Goal: Find specific page/section: Find specific page/section

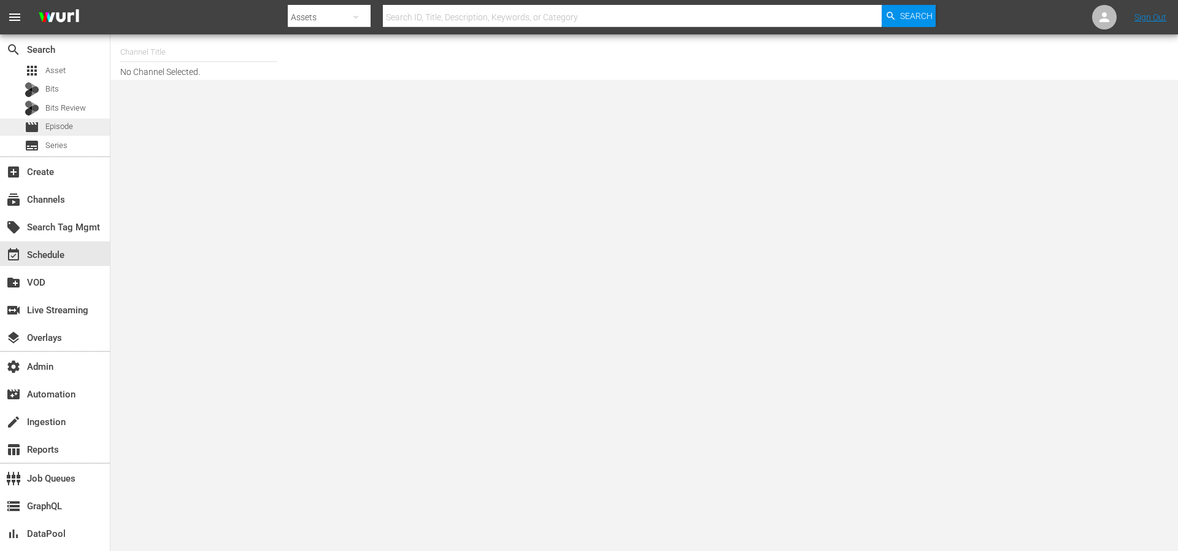
click at [50, 128] on span "Episode" at bounding box center [59, 126] width 28 height 12
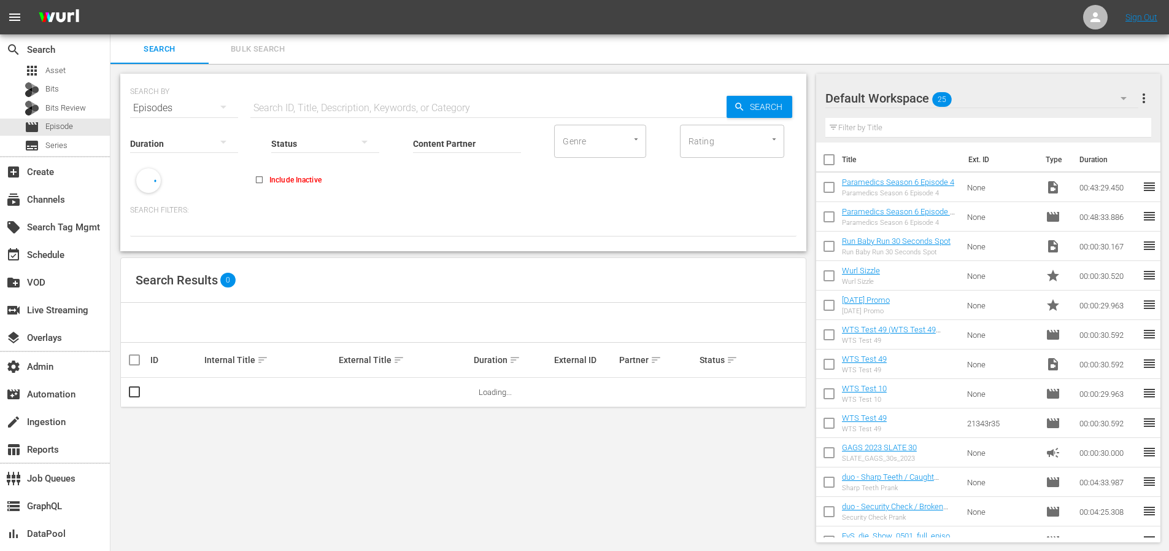
click at [371, 97] on input "text" at bounding box center [488, 107] width 476 height 29
paste input "51746025"
type input "51746025"
drag, startPoint x: 828, startPoint y: 98, endPoint x: 770, endPoint y: 104, distance: 58.6
click at [827, 96] on div at bounding box center [869, 98] width 88 height 31
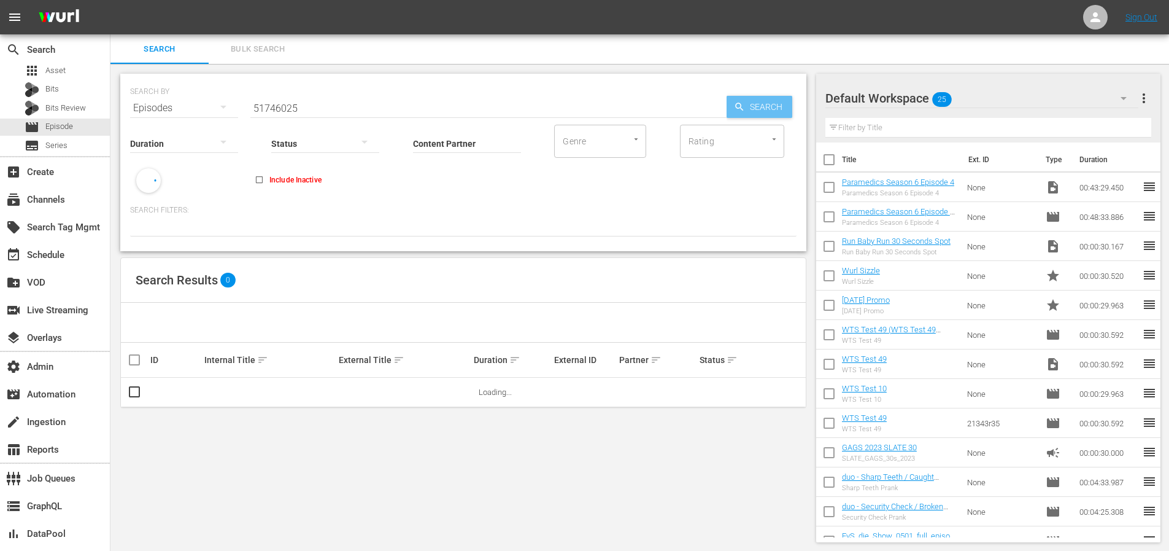
click at [766, 104] on span "Search" at bounding box center [768, 107] width 47 height 22
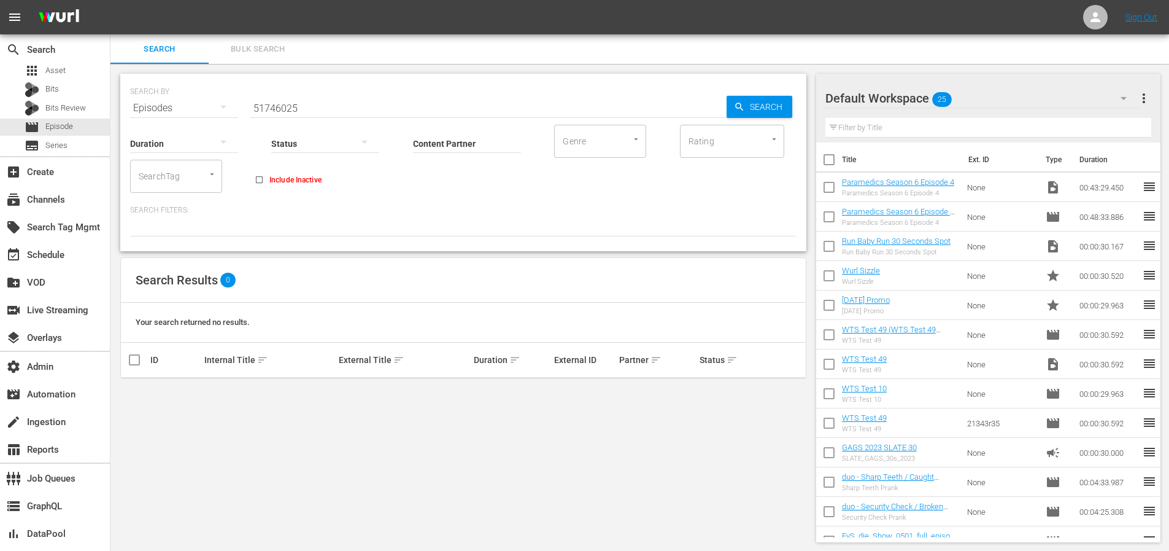
click at [317, 104] on input "51746025" at bounding box center [488, 107] width 476 height 29
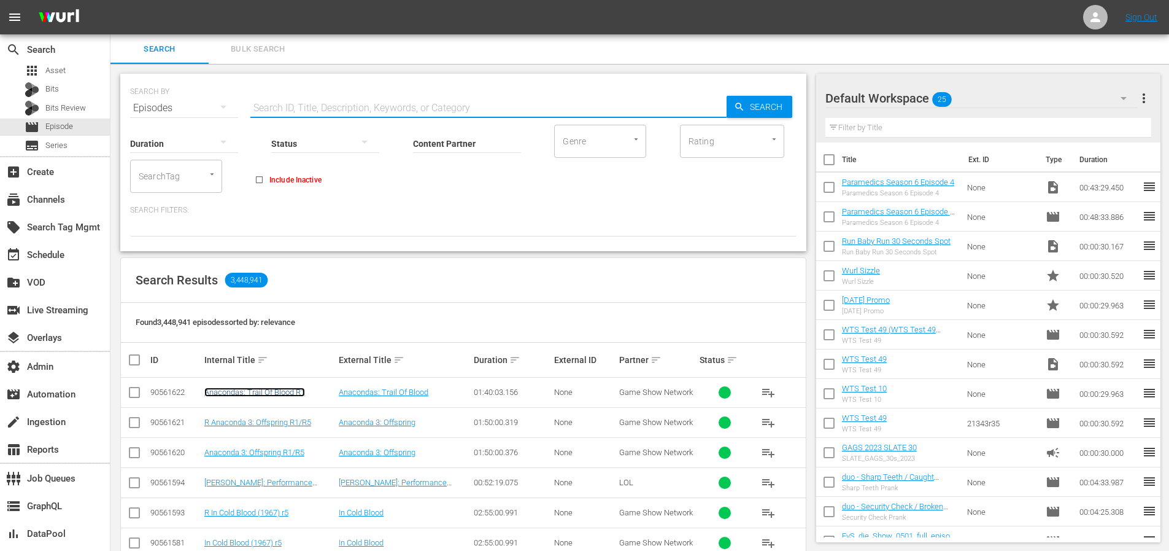
click at [269, 392] on link "Anacondas: Trail Of Blood R1" at bounding box center [254, 391] width 101 height 9
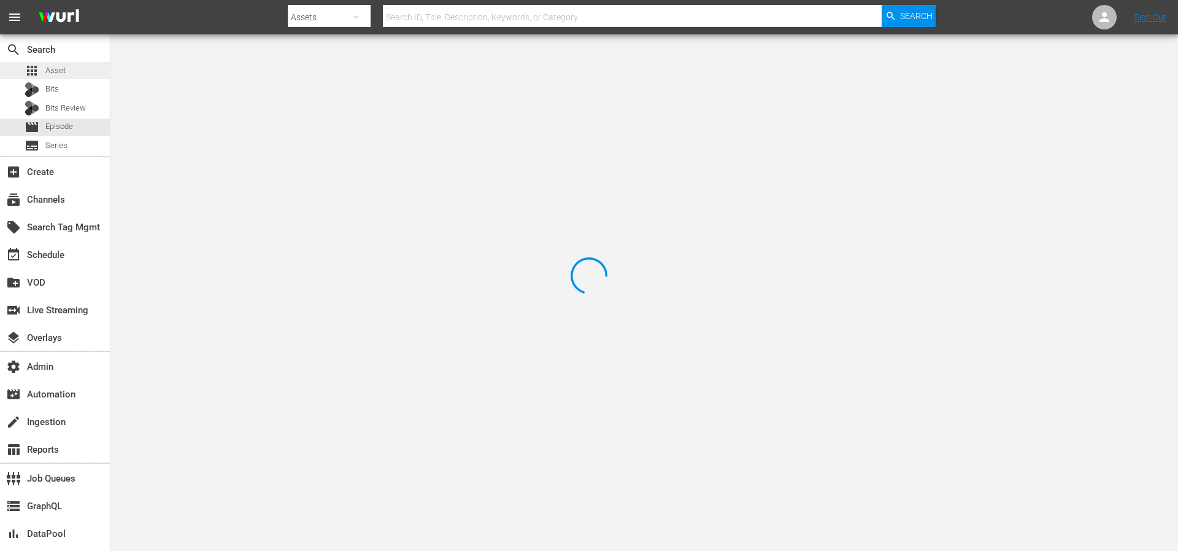
click at [70, 73] on div "apps Asset" at bounding box center [55, 70] width 110 height 17
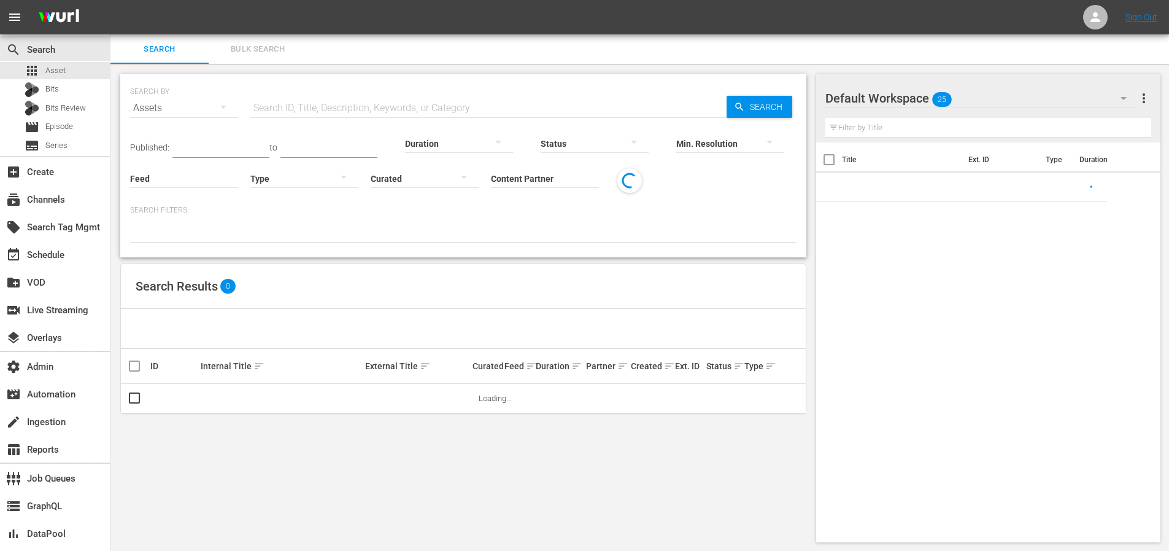
click at [358, 100] on input "text" at bounding box center [488, 107] width 476 height 29
paste input "90502174"
click at [712, 108] on input "90502174" at bounding box center [488, 107] width 476 height 29
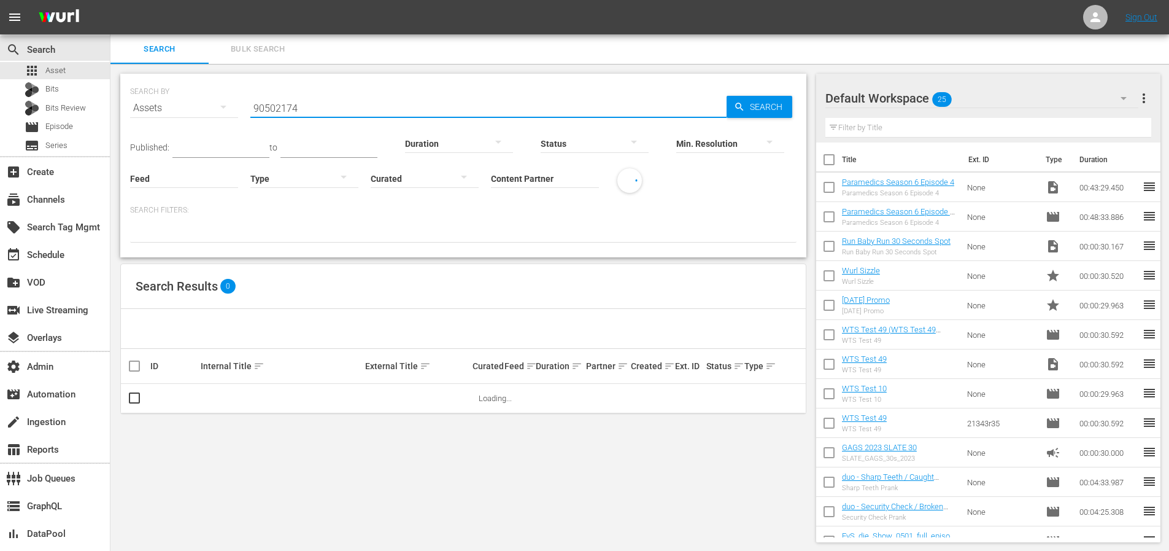
type input "90502174"
click at [752, 112] on span "Search" at bounding box center [768, 107] width 47 height 22
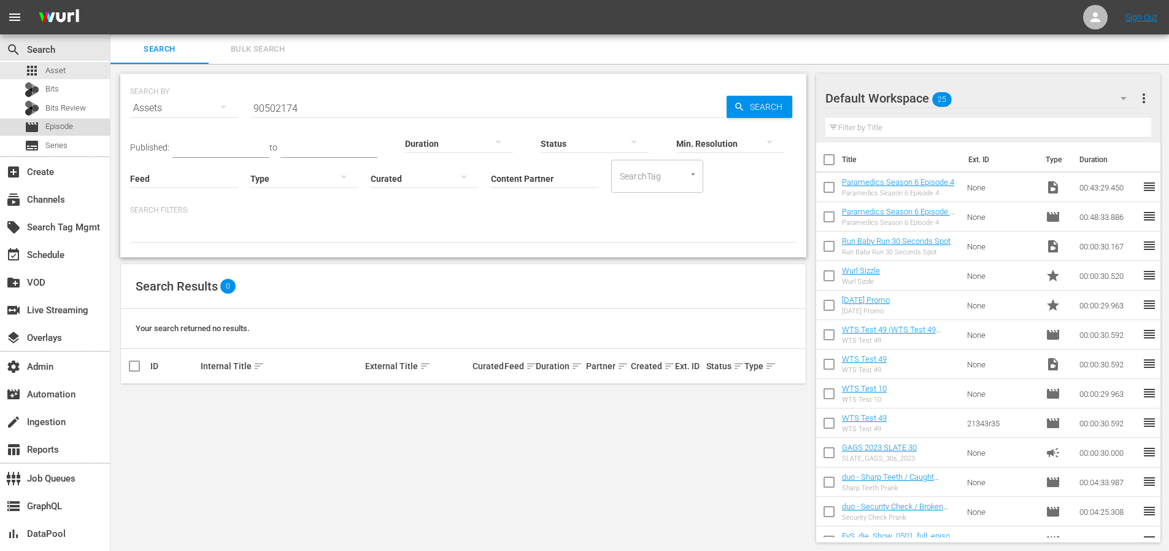
click at [79, 118] on div "movie Episode" at bounding box center [55, 126] width 110 height 17
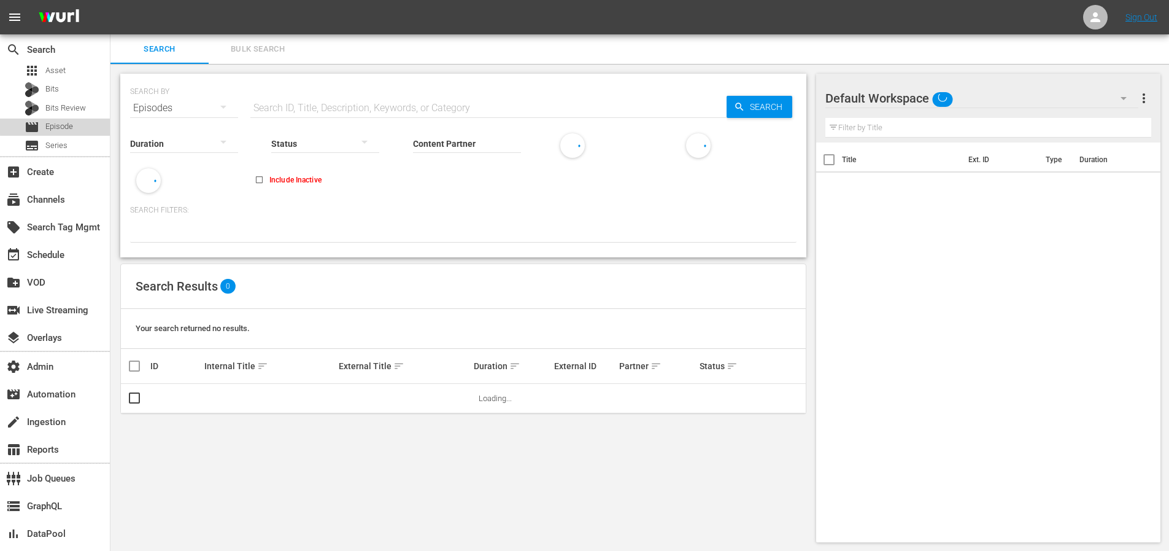
click at [76, 125] on div "movie Episode" at bounding box center [55, 126] width 110 height 17
click at [344, 110] on input "text" at bounding box center [488, 107] width 476 height 29
paste input "90502174"
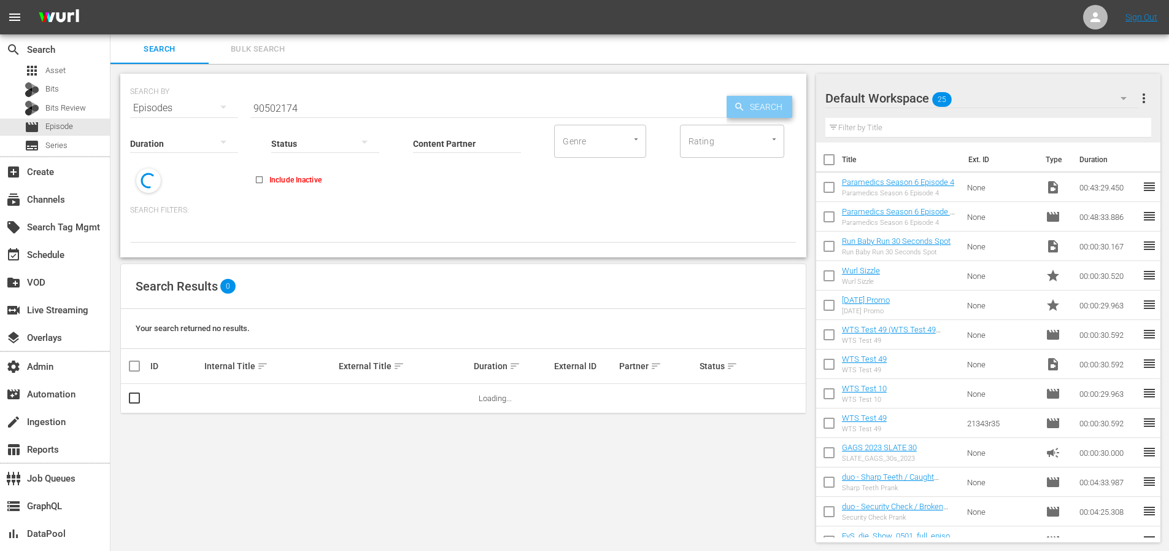
click at [765, 116] on span "Search" at bounding box center [768, 107] width 47 height 22
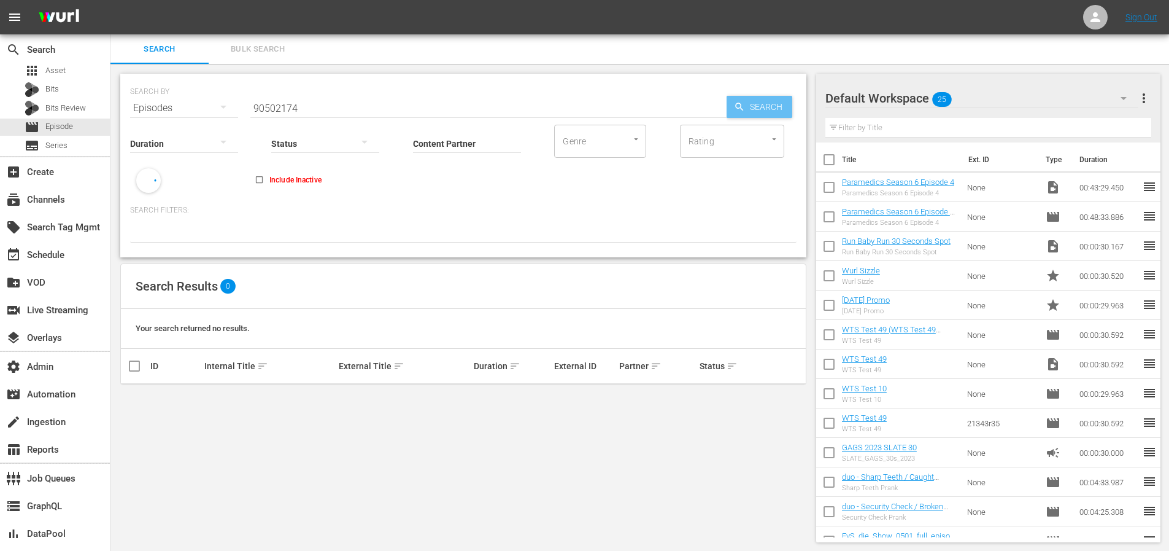
click at [762, 104] on span "Search" at bounding box center [768, 107] width 47 height 22
click at [371, 110] on input "90502174" at bounding box center [488, 107] width 476 height 29
click at [315, 107] on input "90502174" at bounding box center [488, 107] width 476 height 29
click at [314, 106] on input "90502174" at bounding box center [488, 107] width 476 height 29
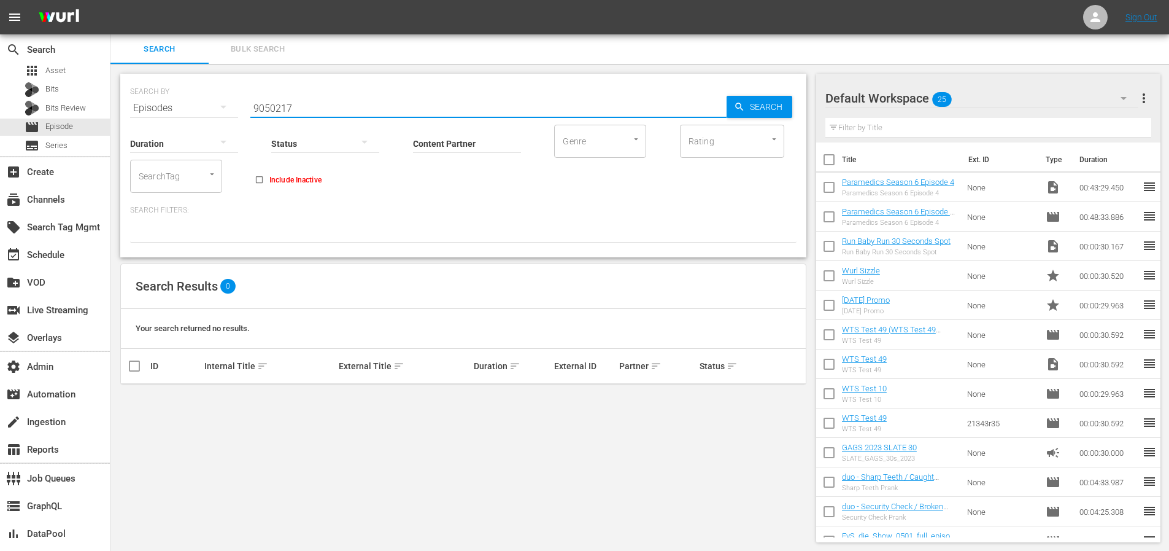
type input "9050217"
click at [315, 105] on input "9050217" at bounding box center [488, 107] width 476 height 29
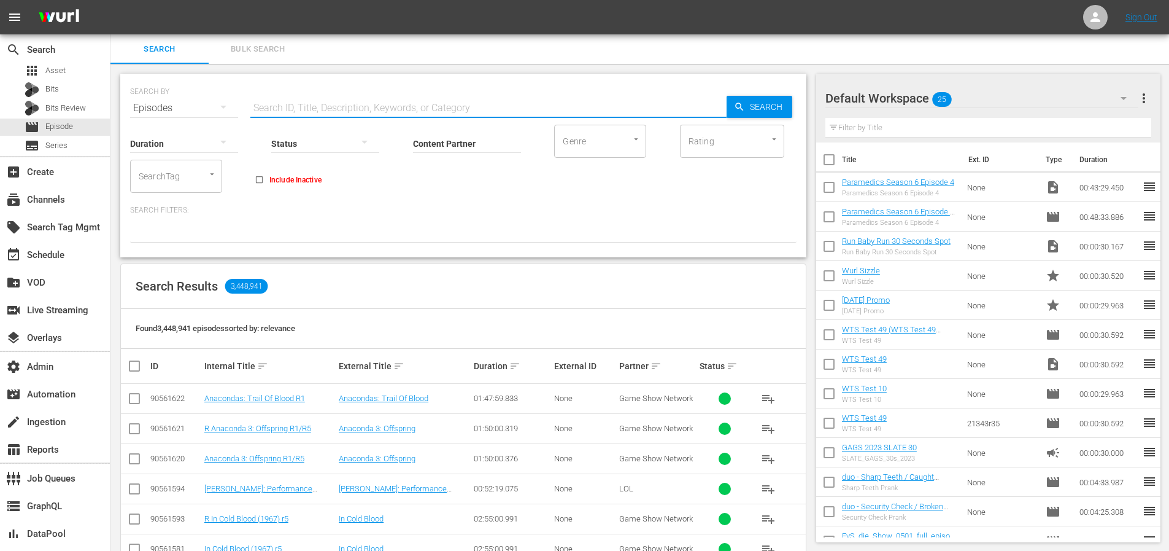
click at [241, 404] on td "Anacondas: Trail Of Blood R1" at bounding box center [270, 399] width 134 height 30
click at [242, 401] on link "Anacondas: Trail Of Blood R1" at bounding box center [254, 397] width 101 height 9
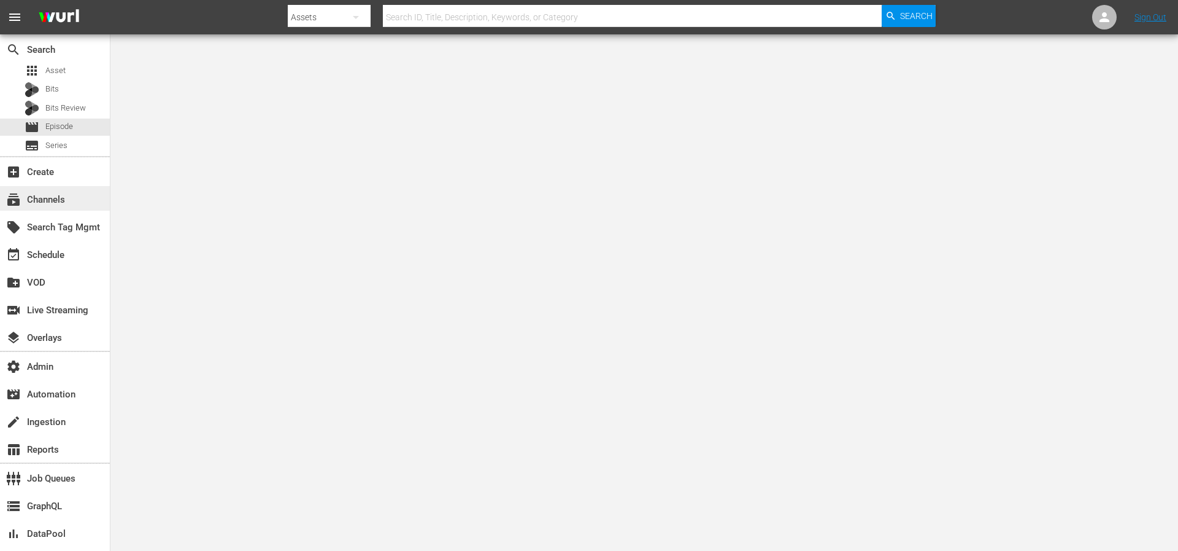
click at [44, 202] on div "subscriptions Channels" at bounding box center [34, 197] width 69 height 11
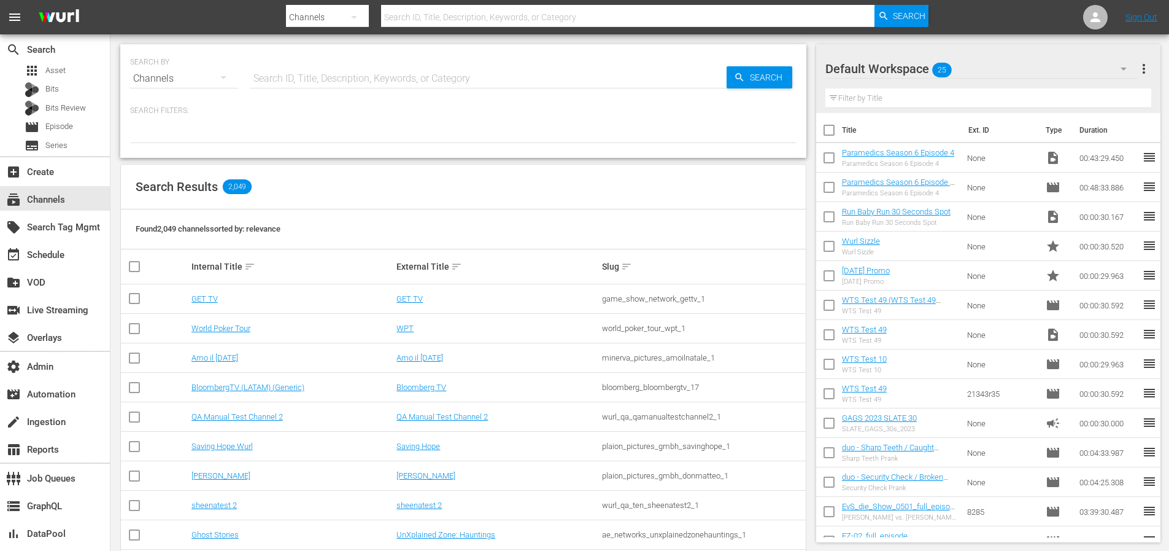
click at [333, 83] on input "text" at bounding box center [488, 78] width 476 height 29
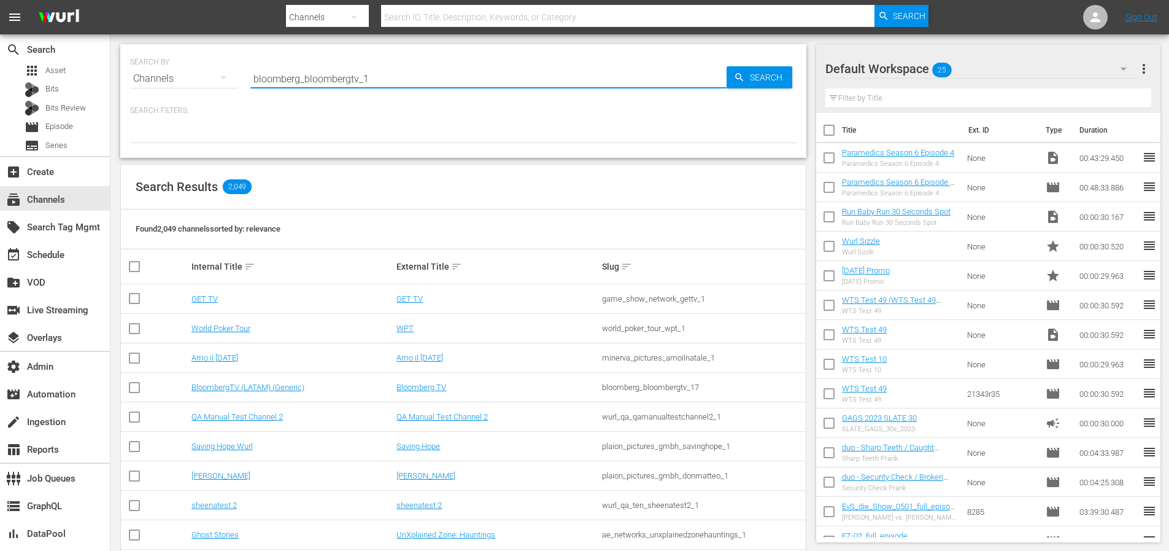
type input "bloomberg_bloombergtv_1"
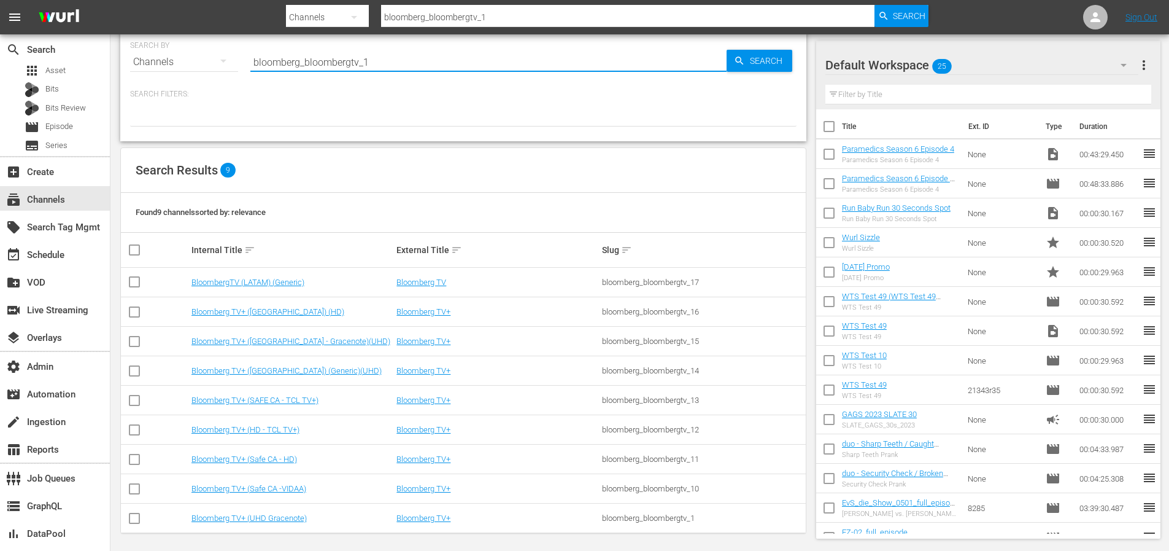
scroll to position [21, 0]
